Goal: Check status: Check status

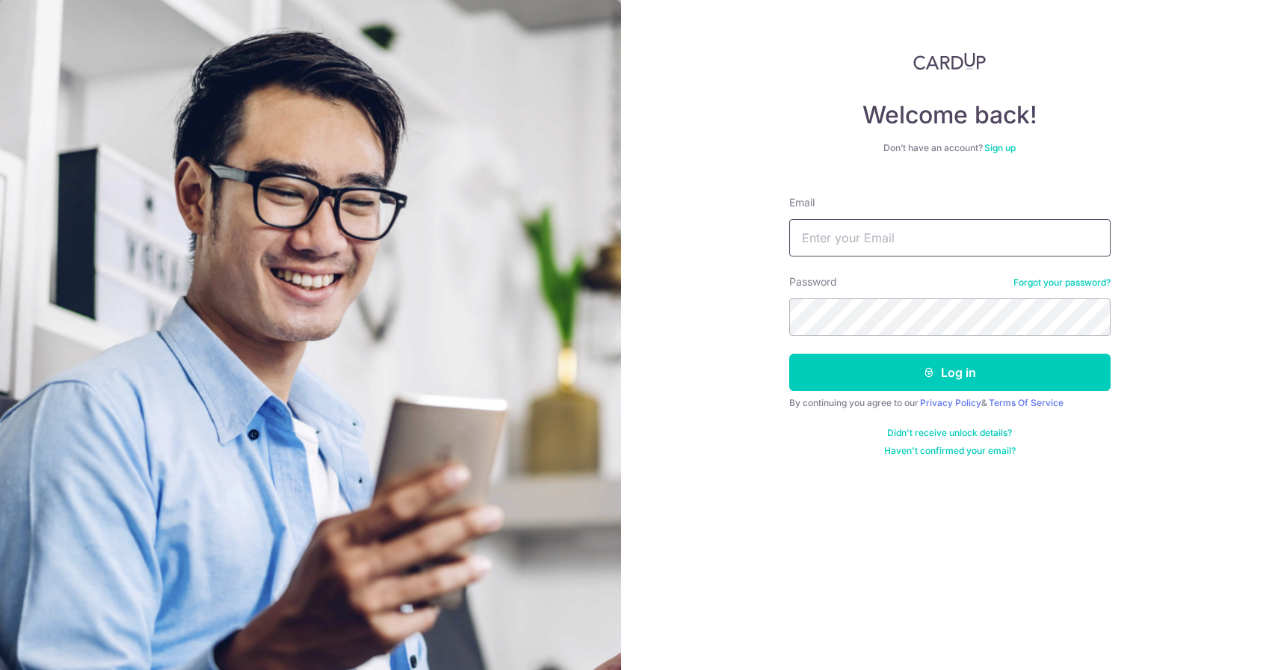
click at [840, 235] on input "Email" at bounding box center [949, 237] width 321 height 37
type input "[PERSON_NAME][EMAIL_ADDRESS][DOMAIN_NAME]"
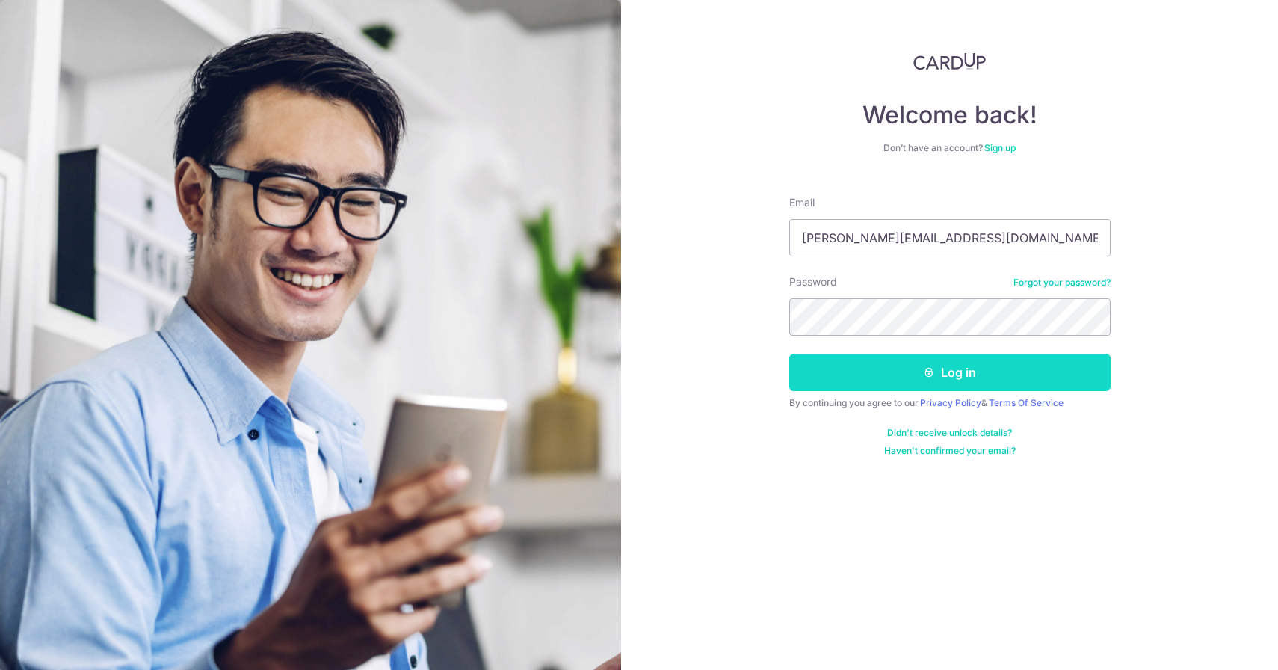
click at [881, 382] on button "Log in" at bounding box center [949, 372] width 321 height 37
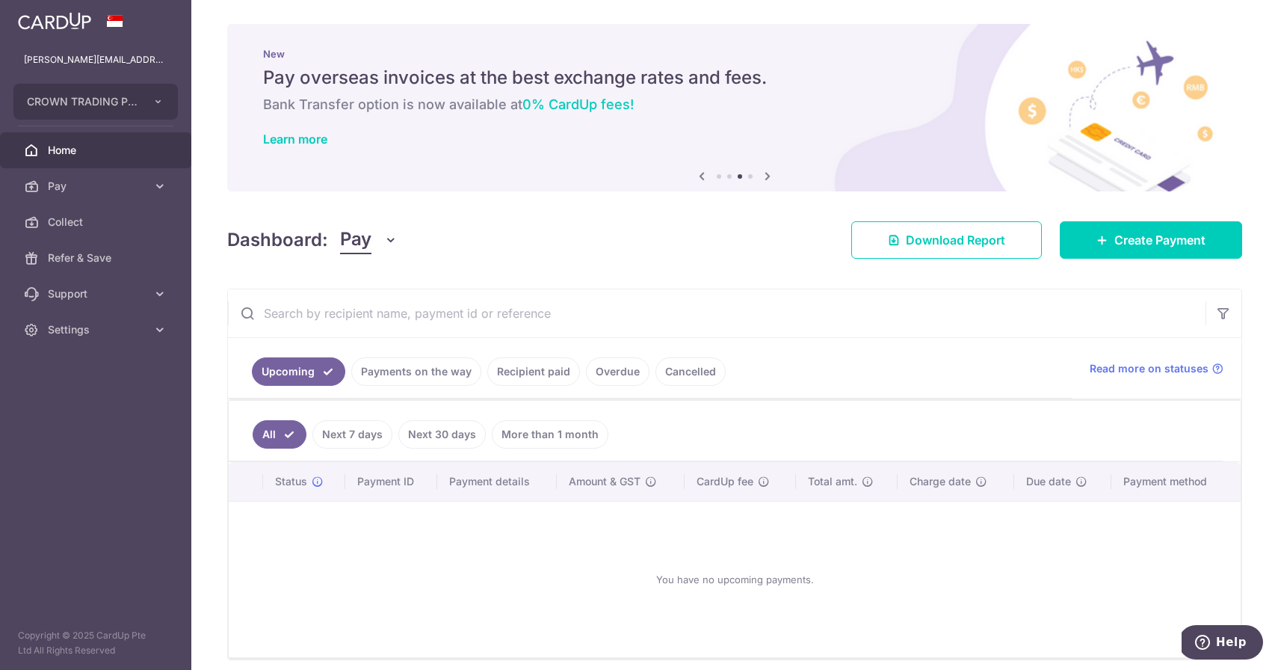
click at [513, 359] on link "Recipient paid" at bounding box center [533, 371] width 93 height 28
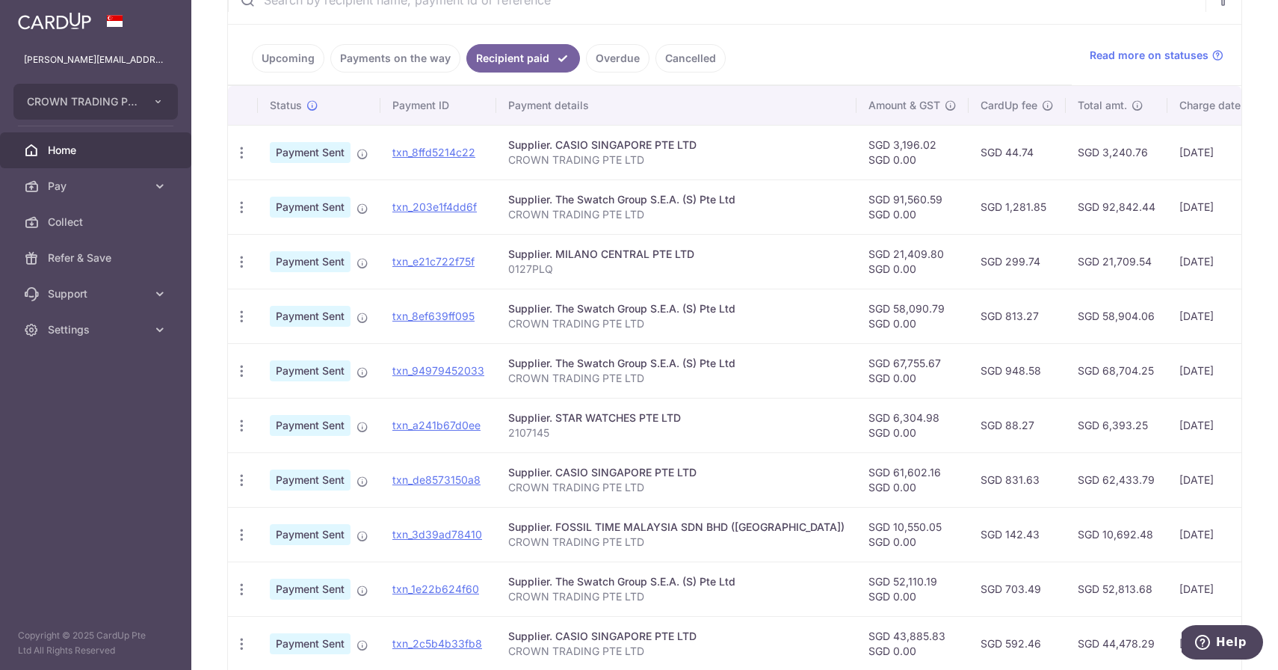
scroll to position [271, 0]
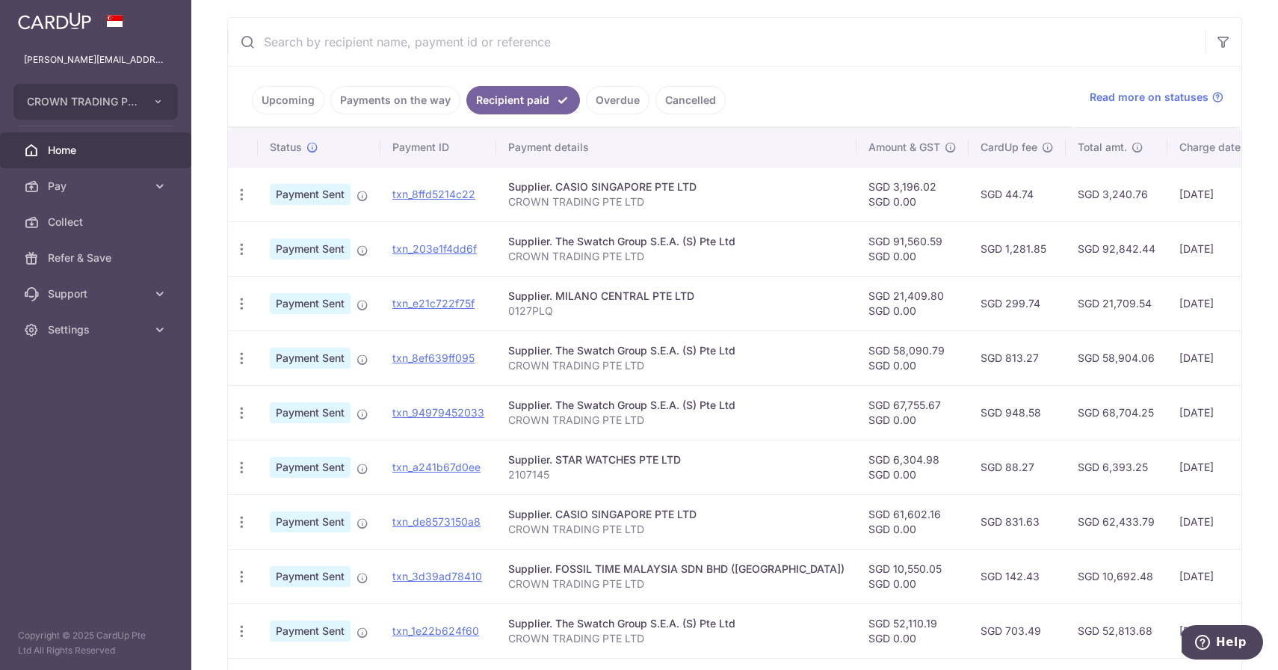
click at [447, 113] on link "Payments on the way" at bounding box center [395, 100] width 130 height 28
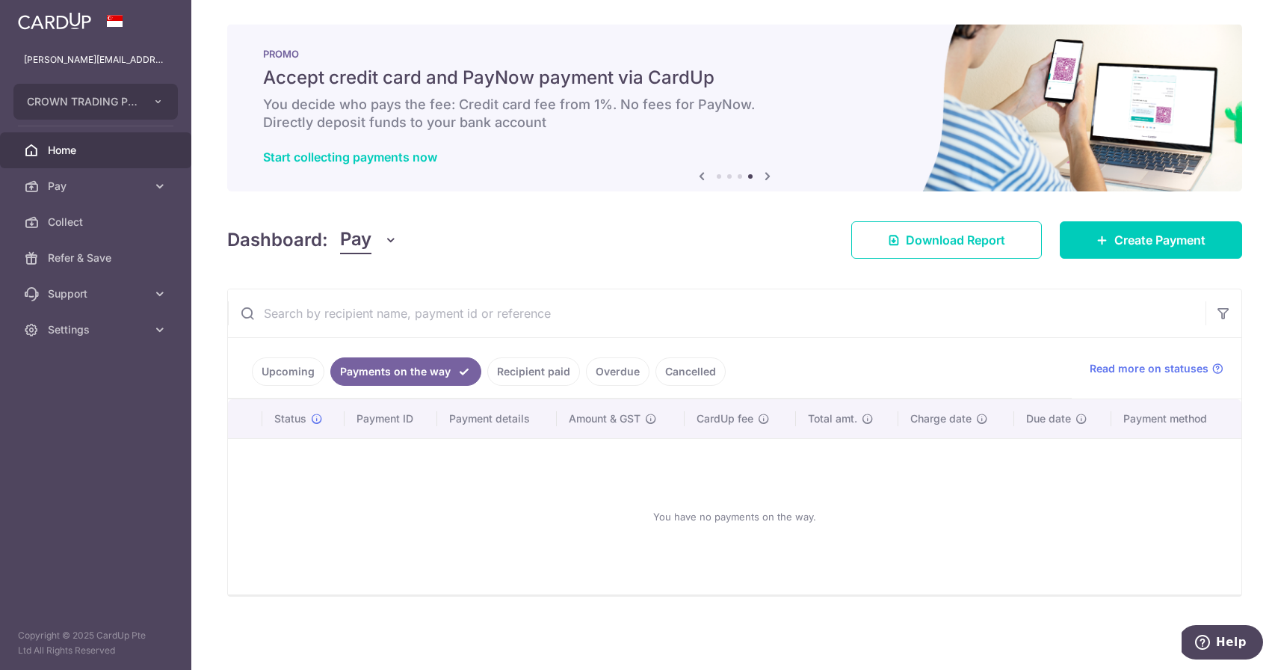
click at [308, 376] on link "Upcoming" at bounding box center [288, 371] width 73 height 28
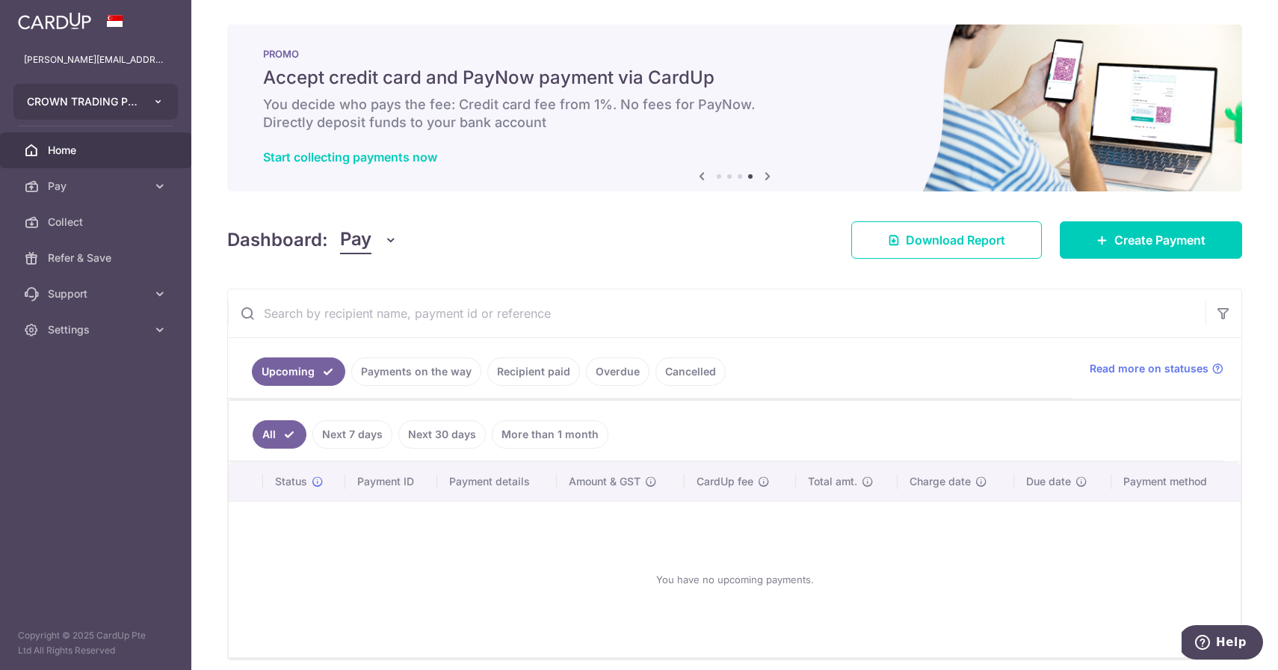
click at [157, 96] on icon "button" at bounding box center [159, 102] width 12 height 12
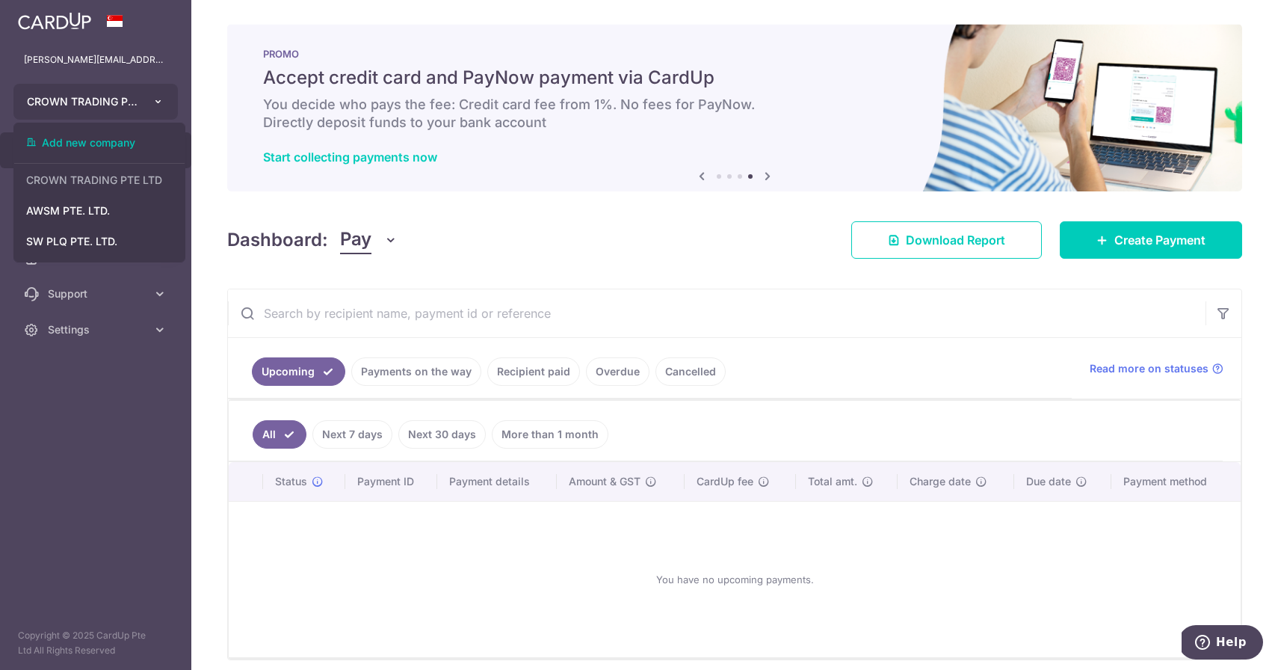
click at [166, 92] on button "CROWN TRADING PTE LTD" at bounding box center [95, 102] width 164 height 36
